Goal: Task Accomplishment & Management: Manage account settings

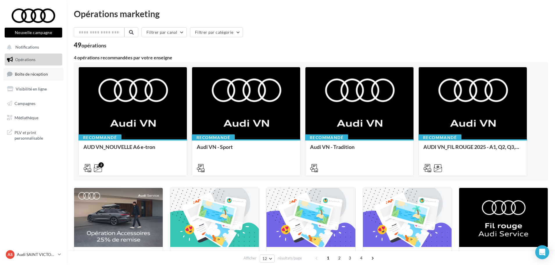
click at [46, 74] on span "Boîte de réception" at bounding box center [31, 73] width 33 height 5
